Goal: Transaction & Acquisition: Purchase product/service

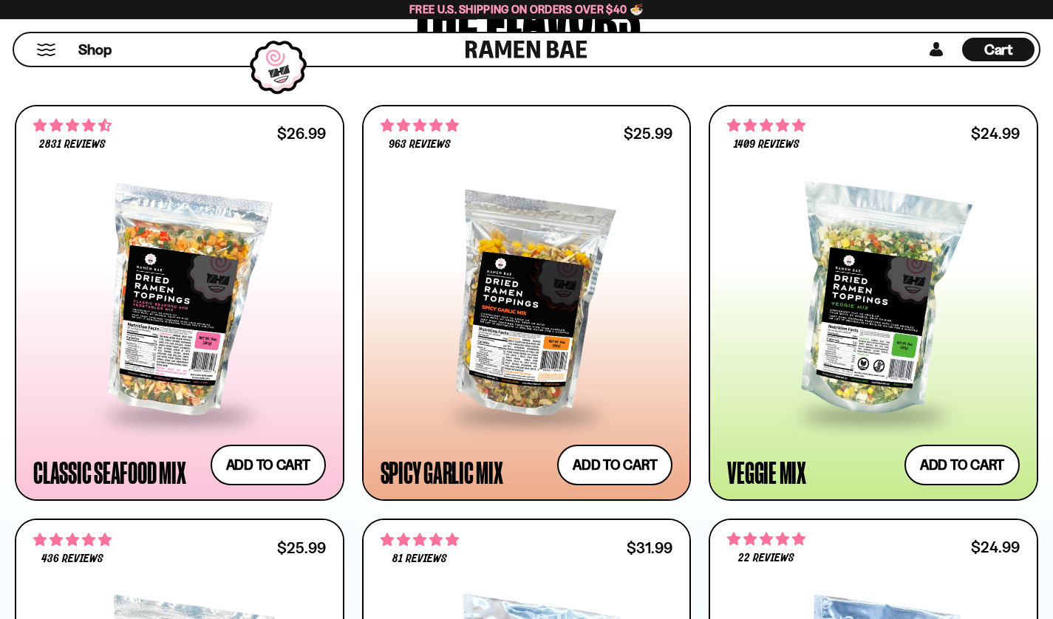
scroll to position [739, 0]
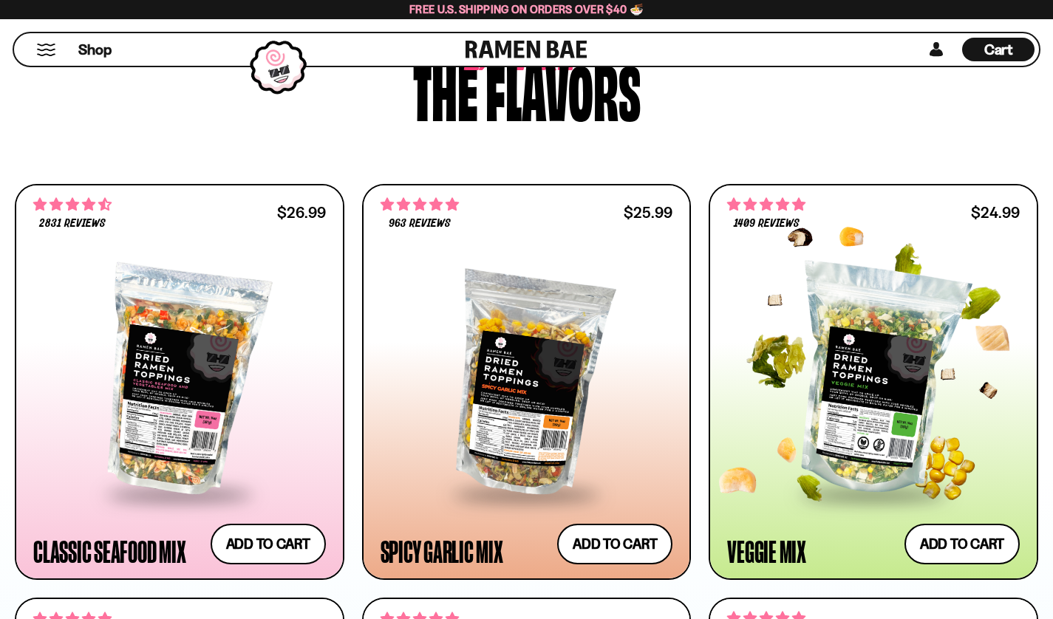
click at [855, 387] on div at bounding box center [873, 381] width 293 height 224
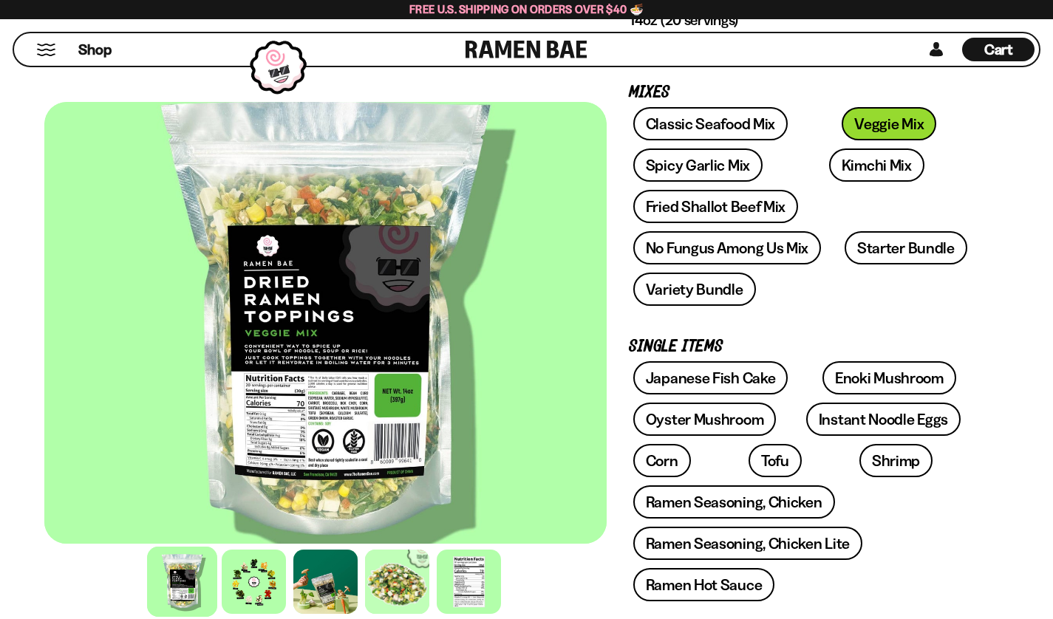
scroll to position [222, 0]
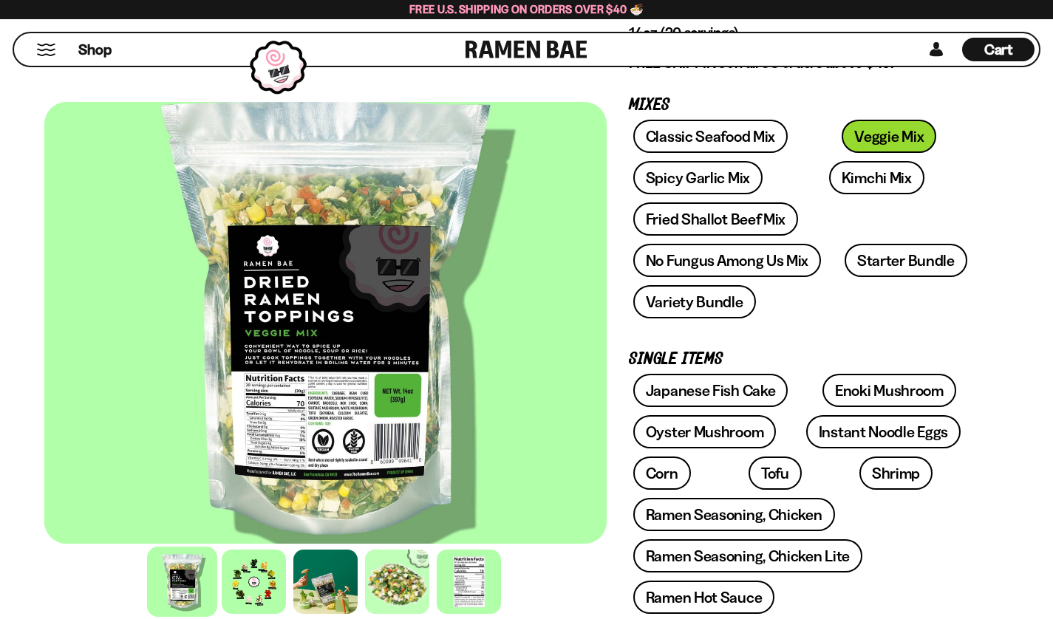
click at [479, 55] on link at bounding box center [527, 49] width 122 height 33
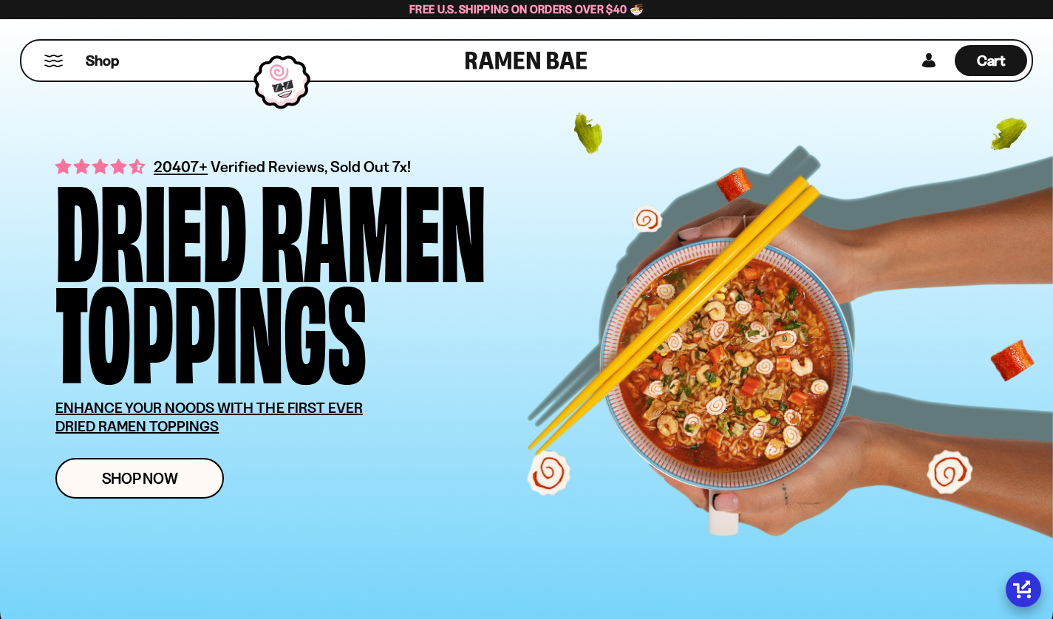
click at [55, 55] on button "Mobile Menu Trigger" at bounding box center [54, 61] width 20 height 13
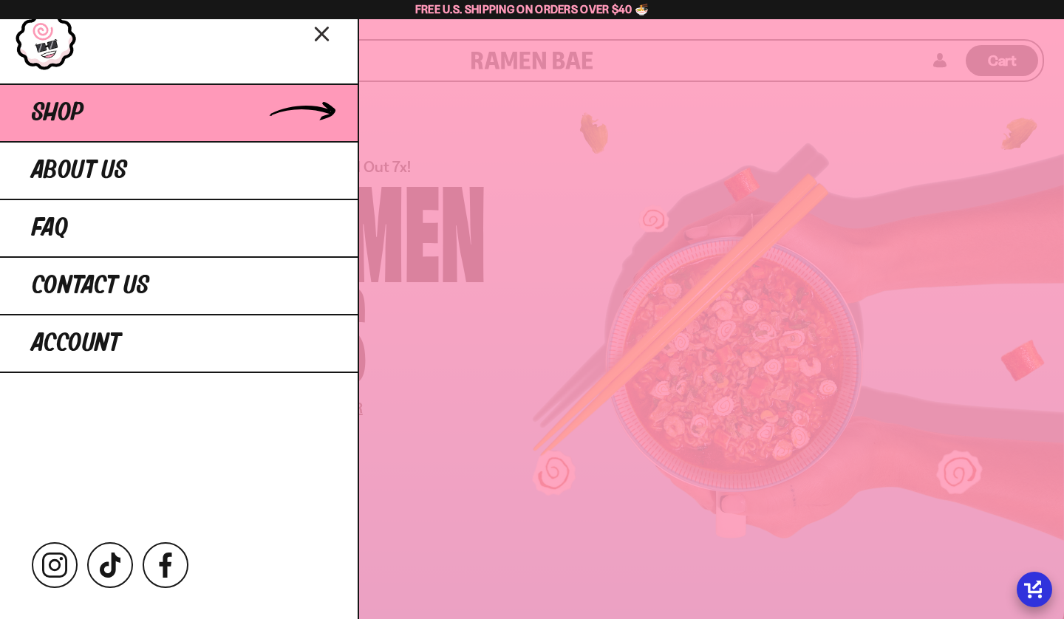
click at [94, 106] on link "Shop" at bounding box center [179, 113] width 358 height 58
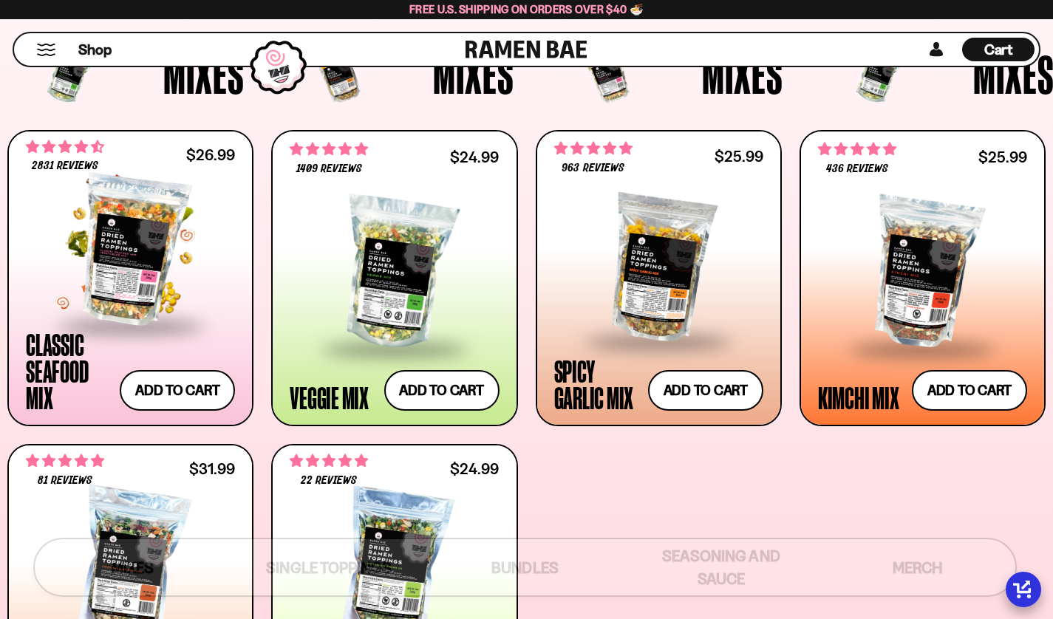
scroll to position [444, 0]
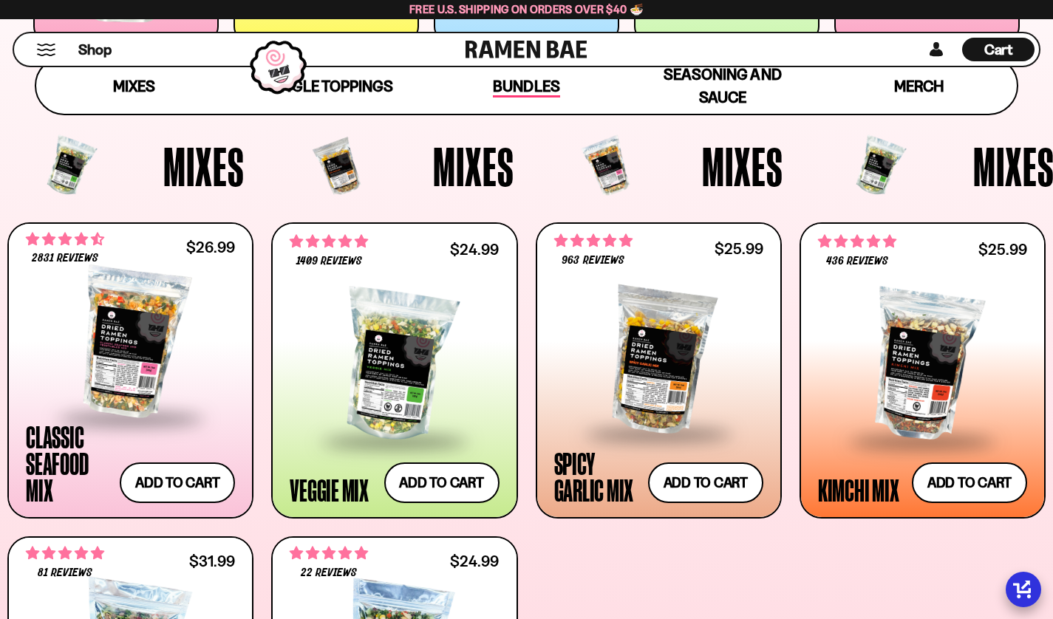
click at [519, 84] on span "Bundles" at bounding box center [526, 87] width 67 height 21
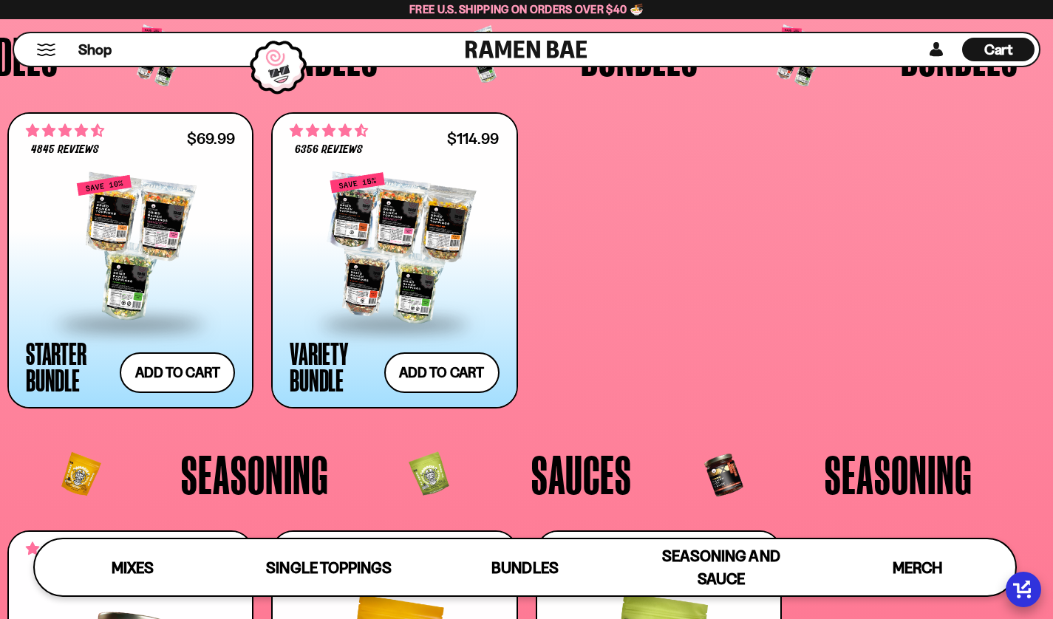
scroll to position [2911, 0]
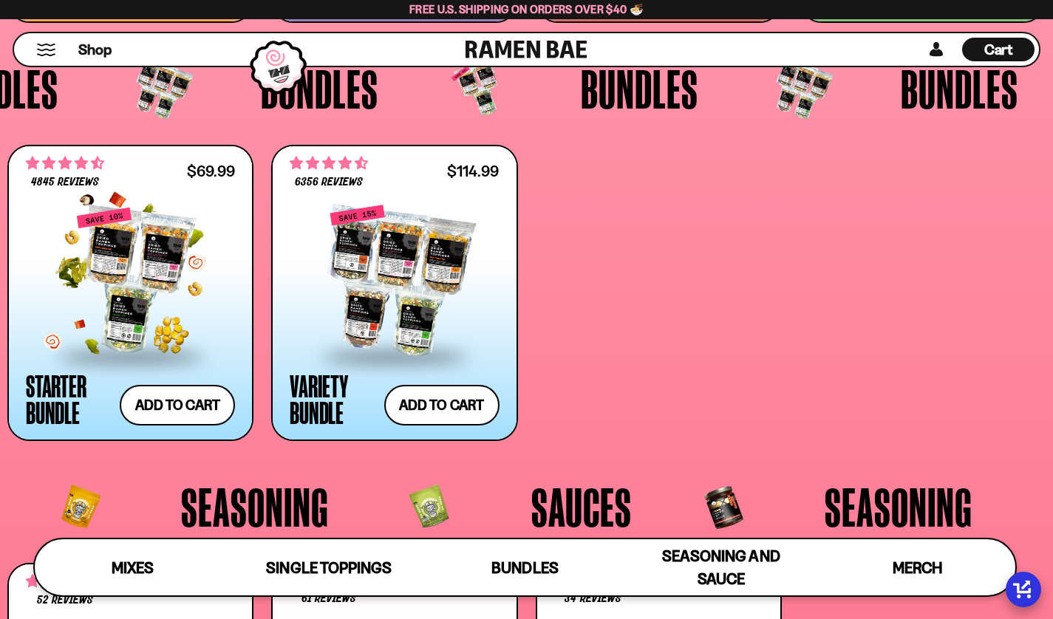
click at [137, 247] on div at bounding box center [130, 281] width 209 height 148
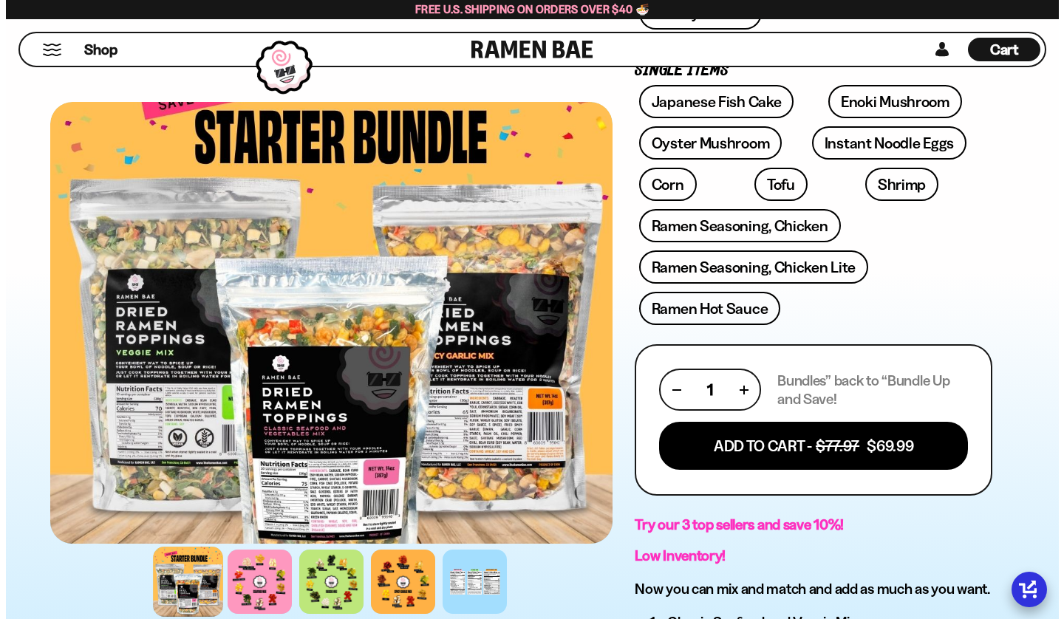
scroll to position [517, 0]
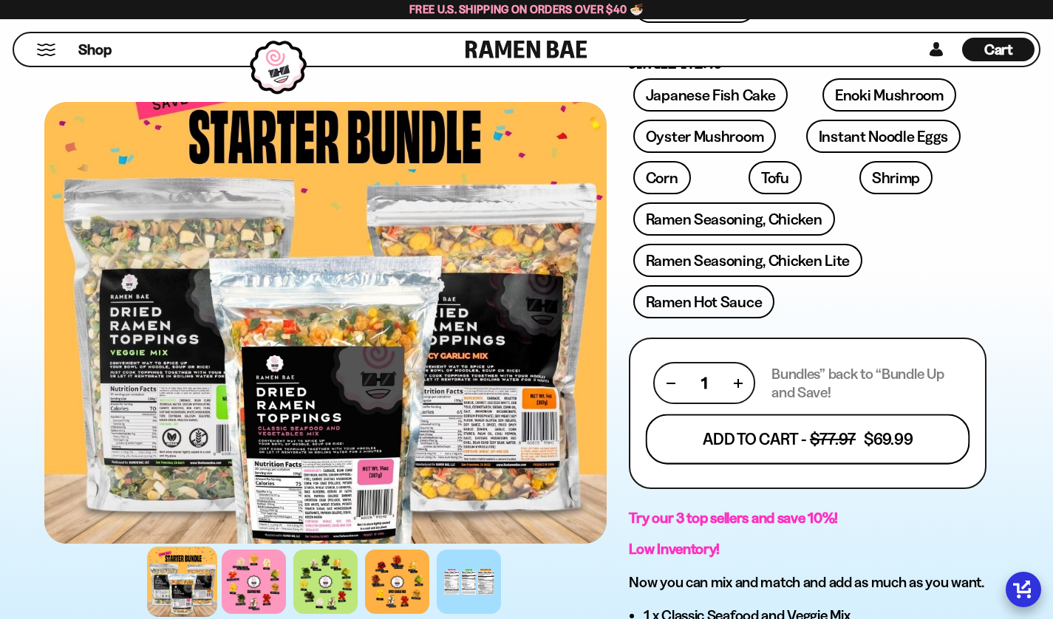
click at [807, 415] on button "Add To Cart - $77.97 $69.99" at bounding box center [808, 440] width 325 height 50
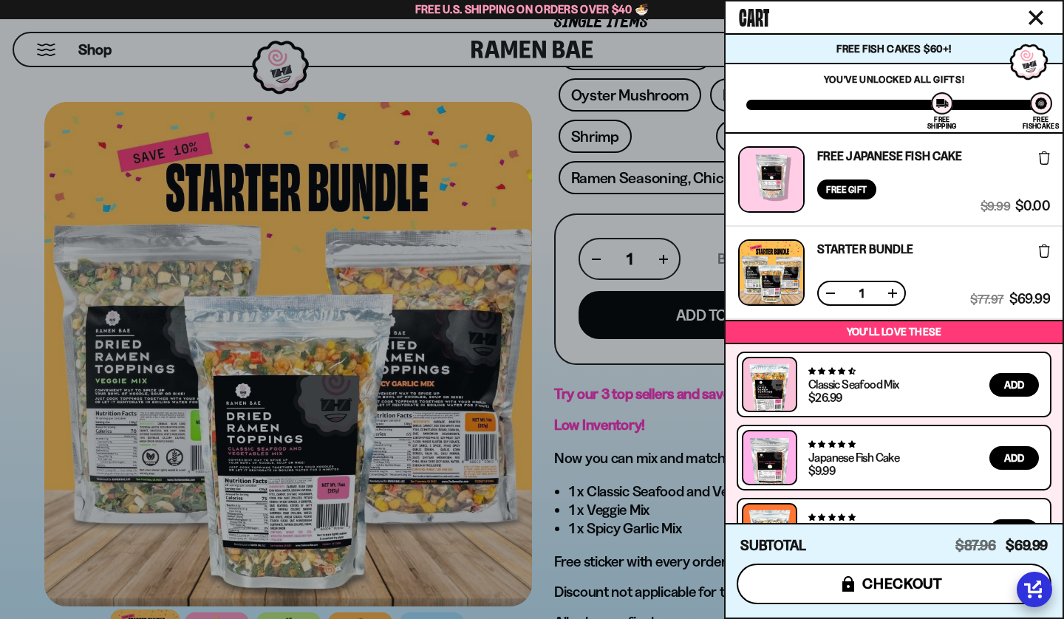
click at [852, 583] on icon "submit" at bounding box center [849, 585] width 12 height 16
